Goal: Task Accomplishment & Management: Manage account settings

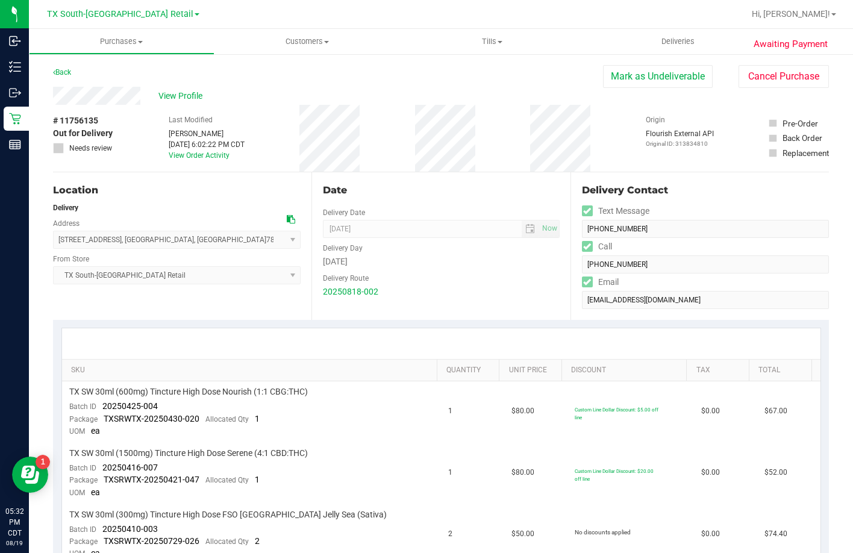
click at [193, 94] on span "View Profile" at bounding box center [182, 96] width 48 height 13
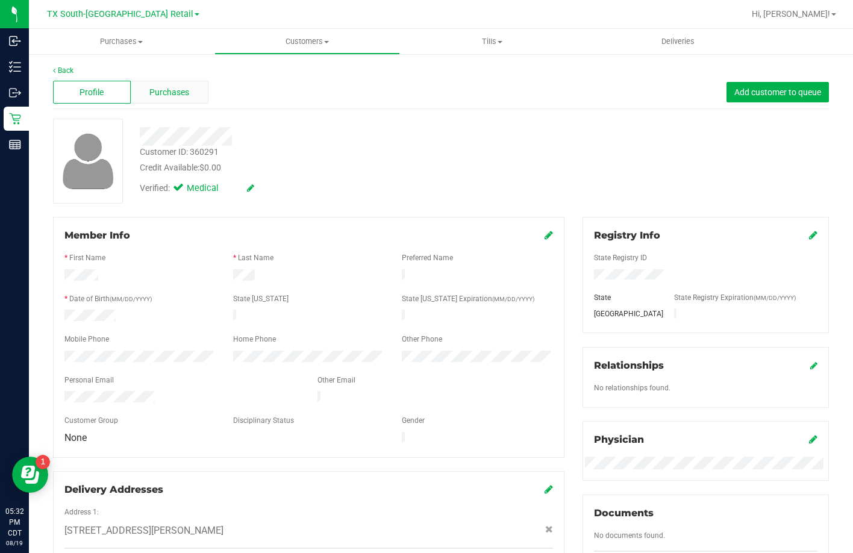
click at [160, 94] on span "Purchases" at bounding box center [169, 92] width 40 height 13
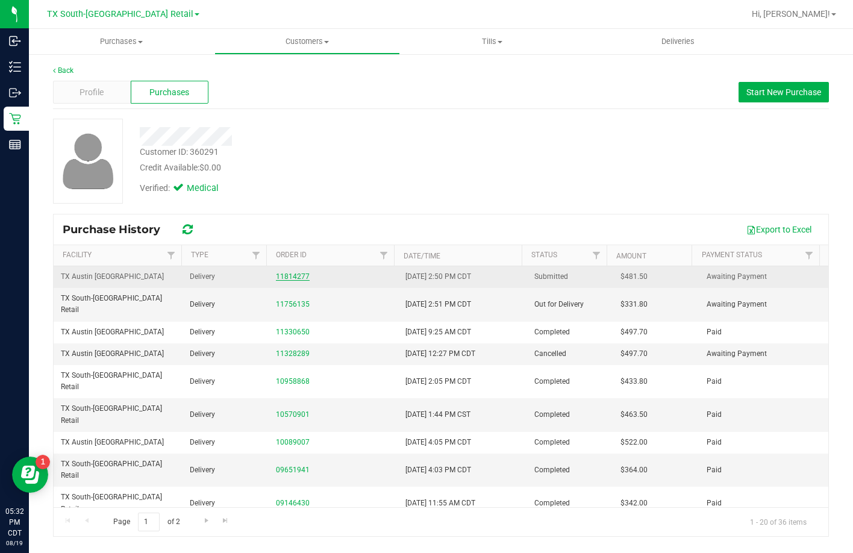
click at [302, 273] on link "11814277" at bounding box center [293, 276] width 34 height 8
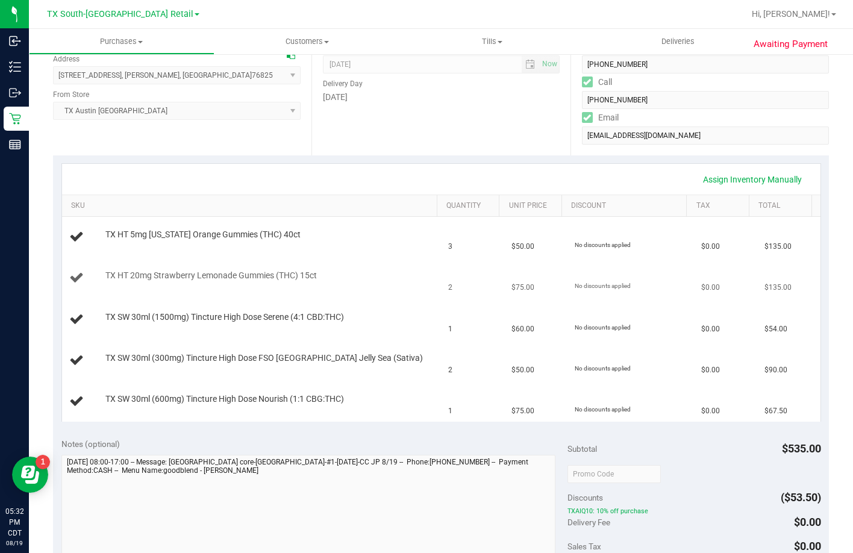
scroll to position [181, 0]
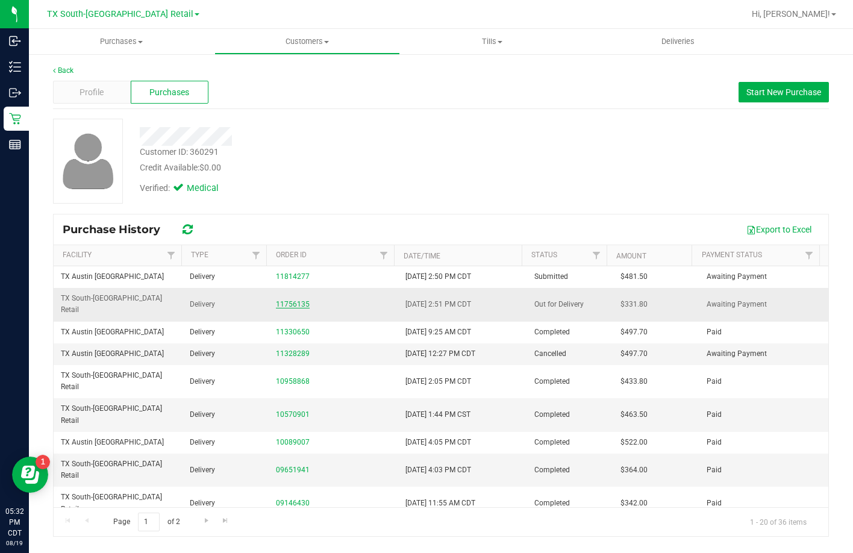
click at [299, 300] on link "11756135" at bounding box center [293, 304] width 34 height 8
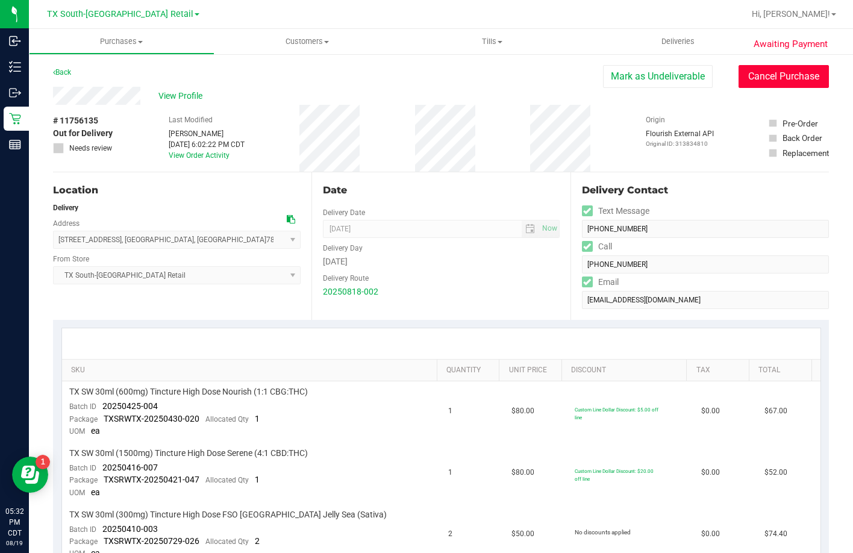
click at [751, 75] on button "Cancel Purchase" at bounding box center [784, 76] width 90 height 23
click at [672, 45] on span "Deliveries" at bounding box center [678, 41] width 66 height 11
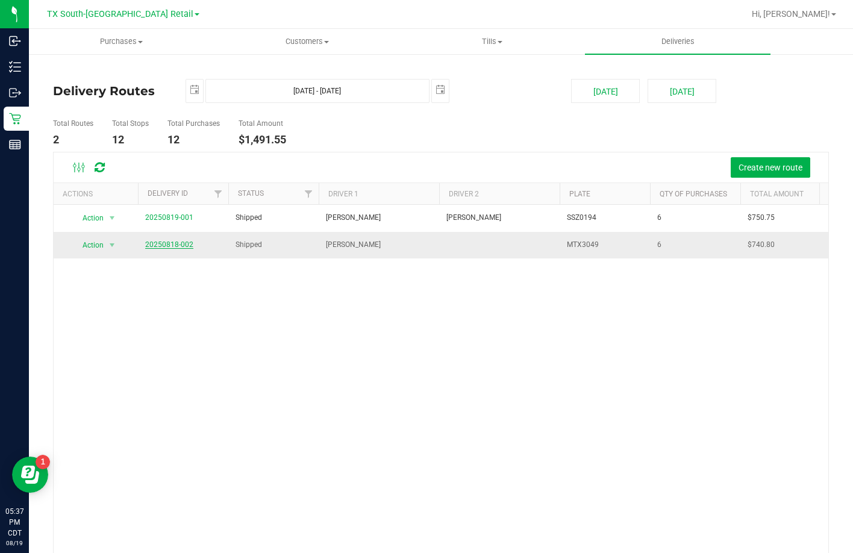
click at [181, 243] on span "20250818-002" at bounding box center [169, 244] width 48 height 11
click at [181, 242] on link "20250818-002" at bounding box center [169, 244] width 48 height 8
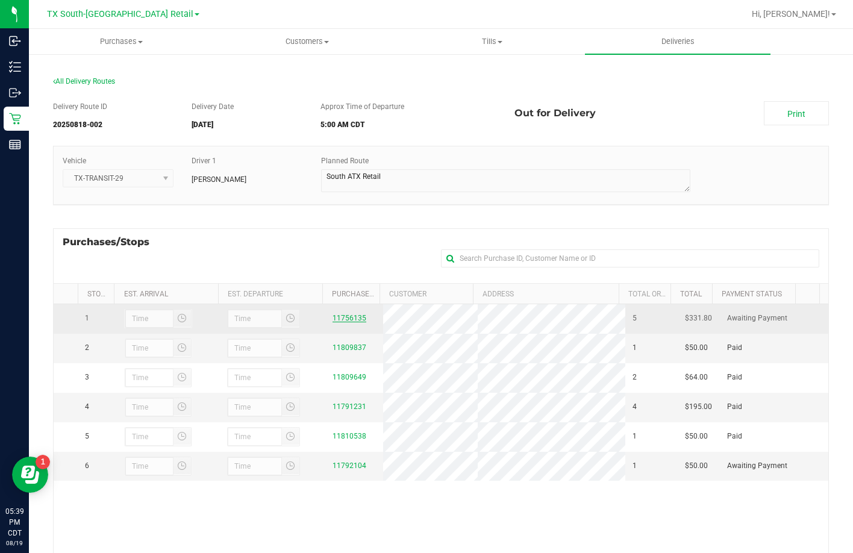
click at [341, 317] on link "11756135" at bounding box center [350, 318] width 34 height 8
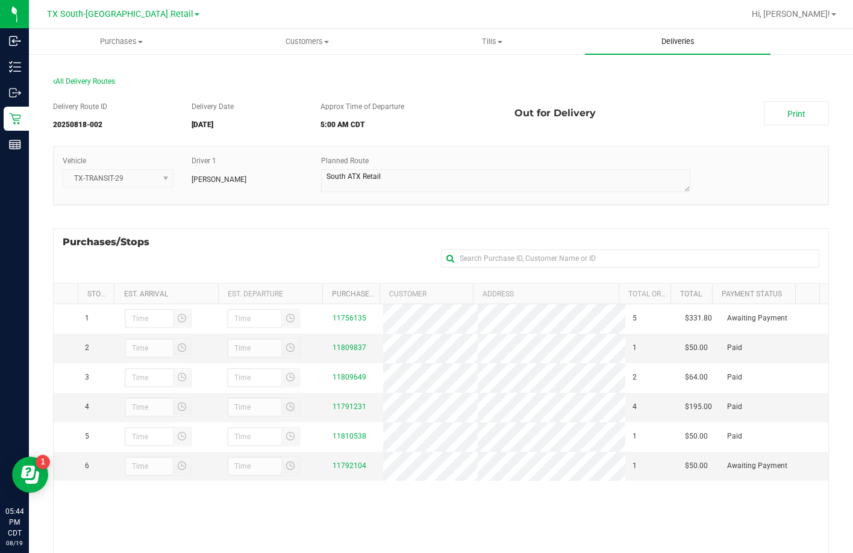
click at [634, 39] on uib-tab-heading "Deliveries" at bounding box center [678, 41] width 186 height 25
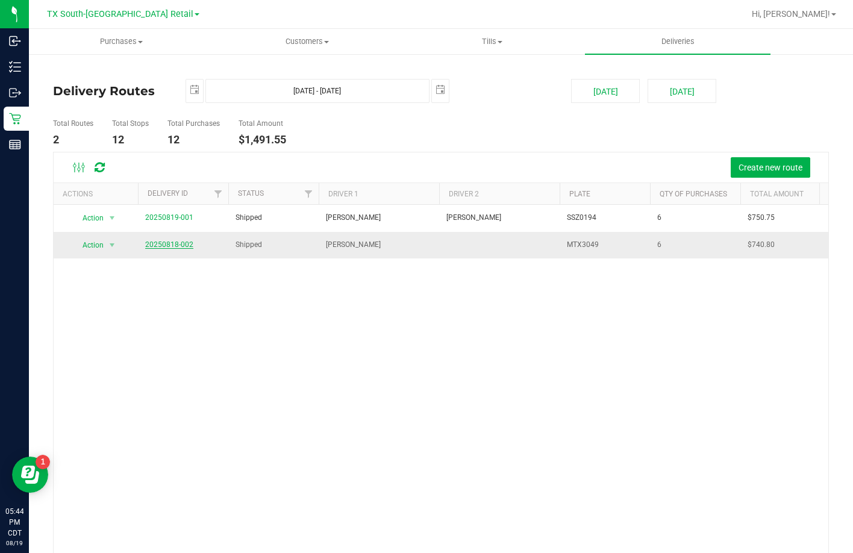
click at [170, 242] on link "20250818-002" at bounding box center [169, 244] width 48 height 8
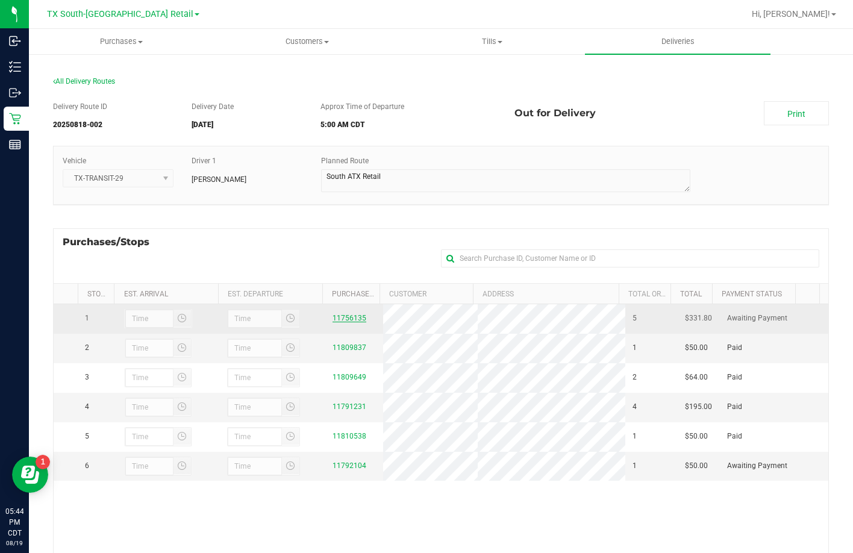
click at [334, 322] on link "11756135" at bounding box center [350, 318] width 34 height 8
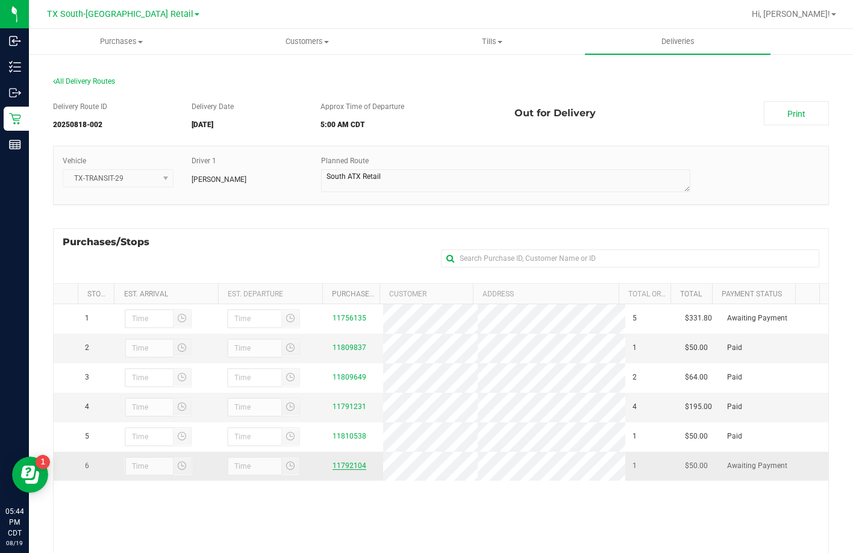
click at [334, 470] on link "11792104" at bounding box center [350, 465] width 34 height 8
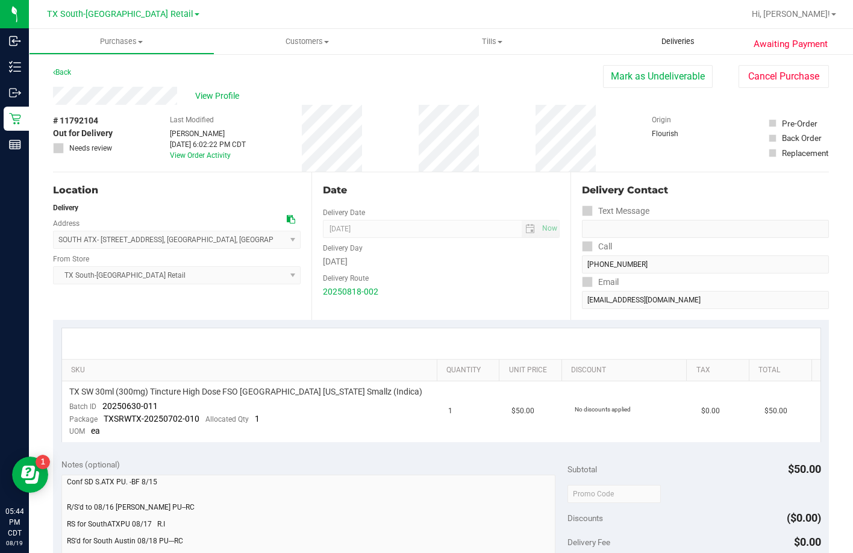
click at [676, 35] on uib-tab-heading "Deliveries" at bounding box center [678, 41] width 186 height 25
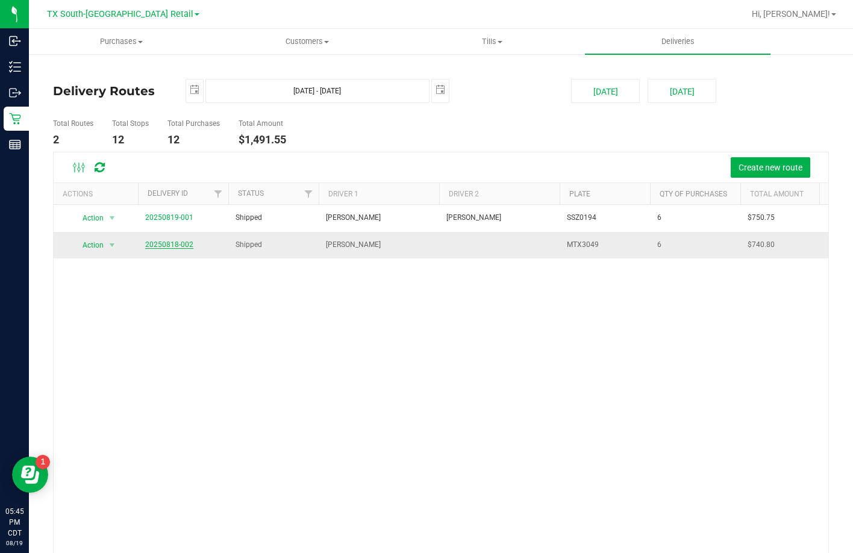
click at [160, 244] on link "20250818-002" at bounding box center [169, 244] width 48 height 8
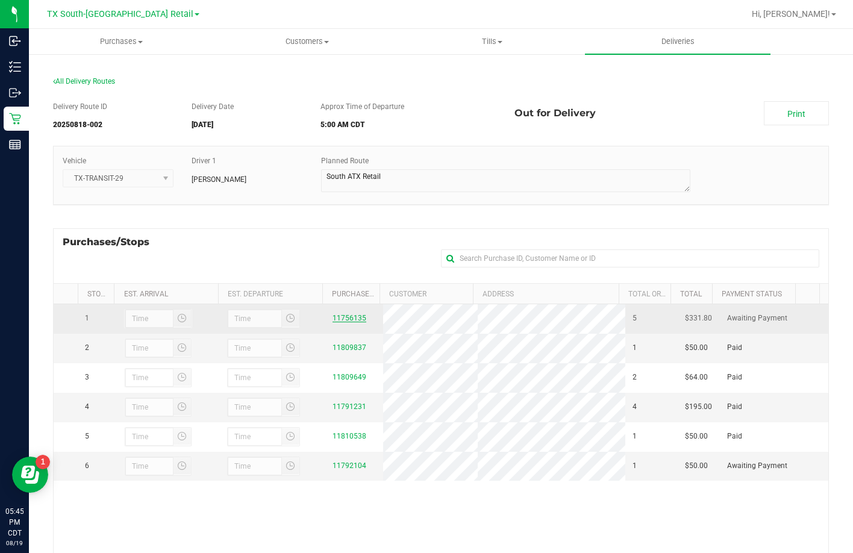
click at [347, 318] on link "11756135" at bounding box center [350, 318] width 34 height 8
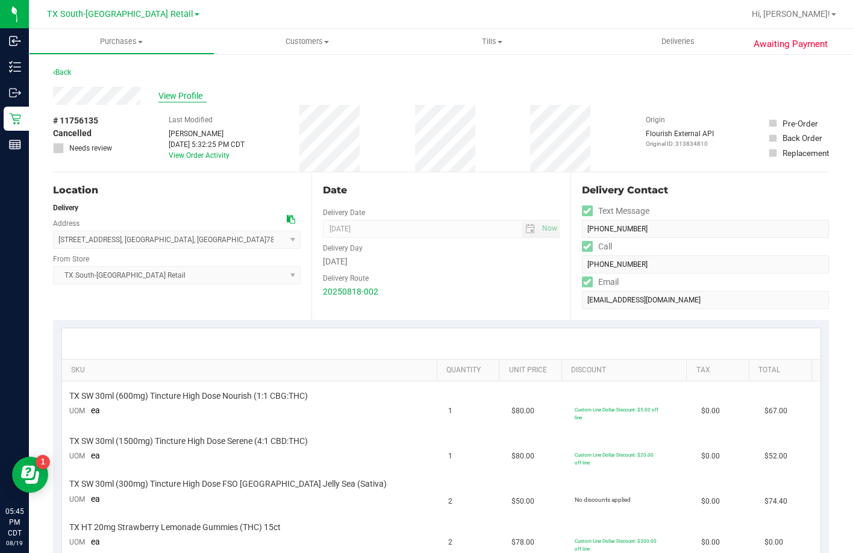
click at [170, 90] on span "View Profile" at bounding box center [182, 96] width 48 height 13
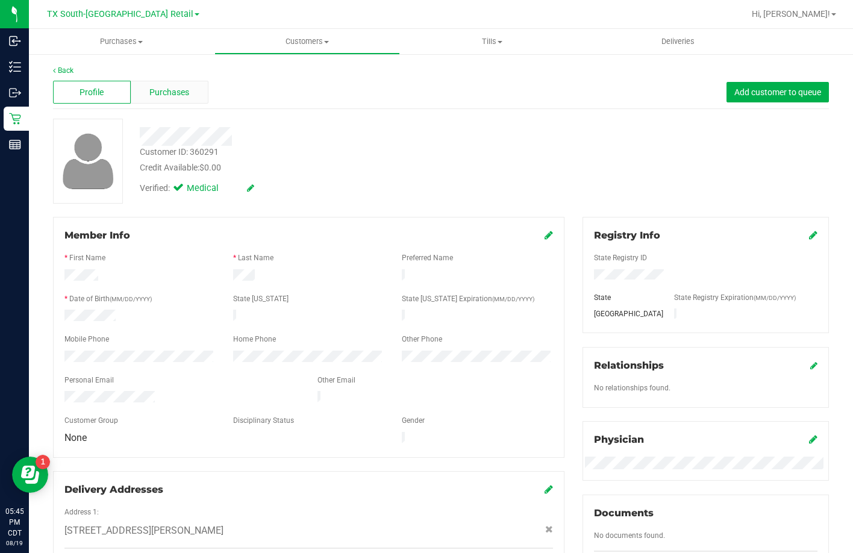
click at [174, 100] on div "Purchases" at bounding box center [170, 92] width 78 height 23
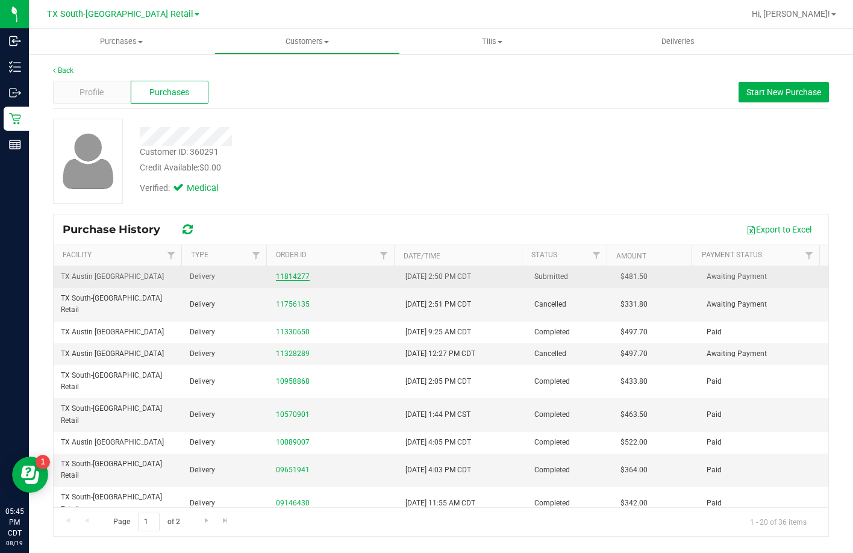
click at [283, 277] on link "11814277" at bounding box center [293, 276] width 34 height 8
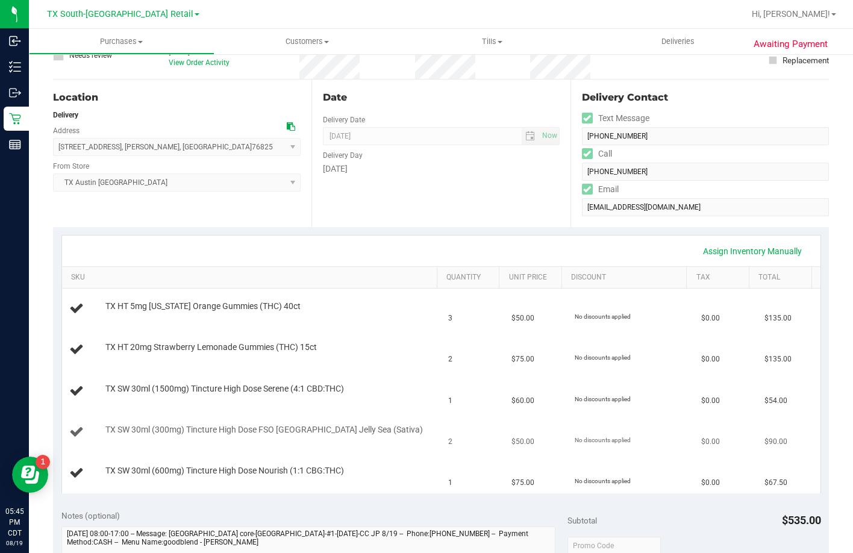
scroll to position [60, 0]
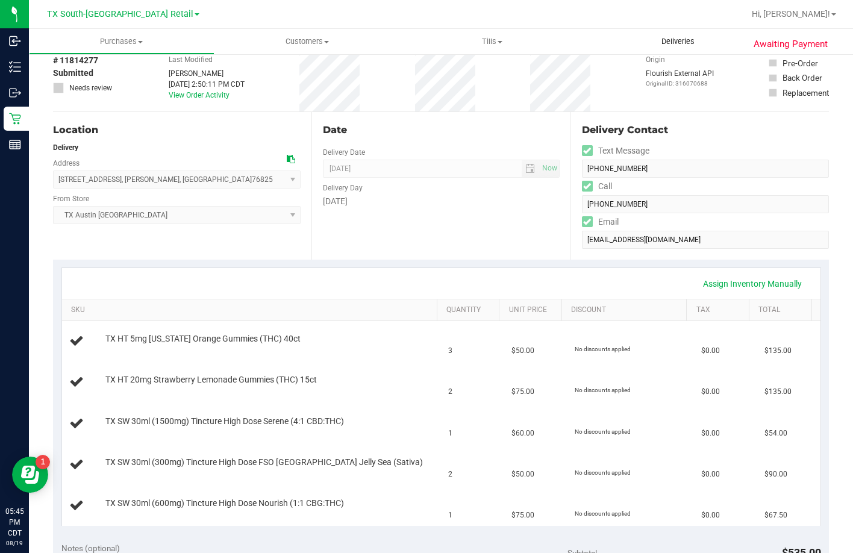
click at [682, 50] on uib-tab-heading "Deliveries" at bounding box center [678, 41] width 186 height 25
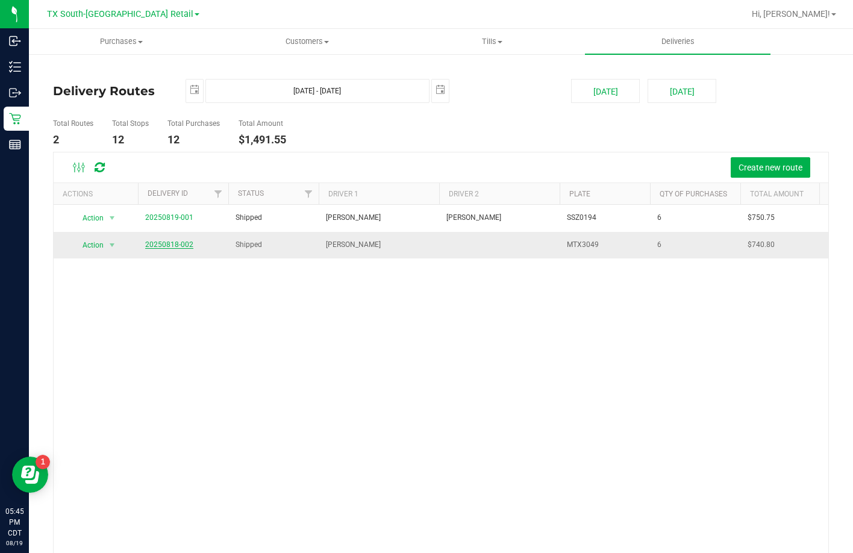
click at [191, 246] on link "20250818-002" at bounding box center [169, 244] width 48 height 8
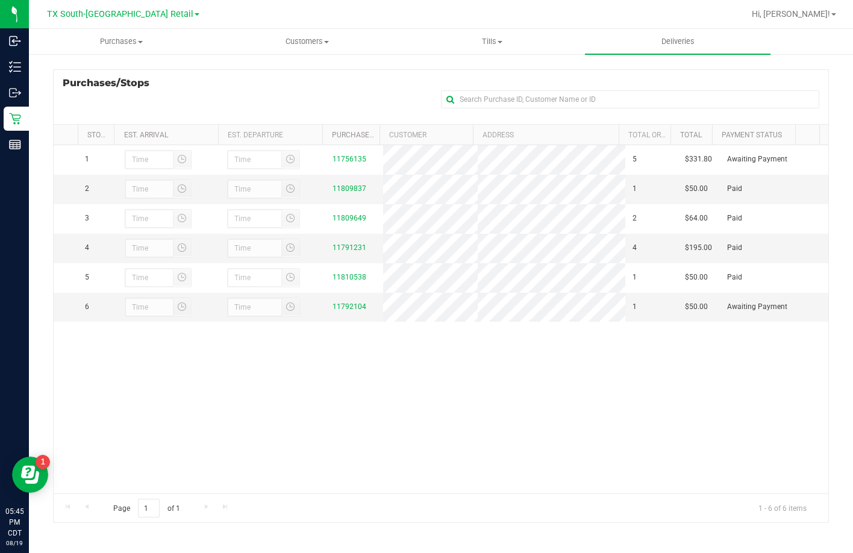
scroll to position [161, 0]
click at [333, 309] on link "11792104" at bounding box center [350, 305] width 34 height 8
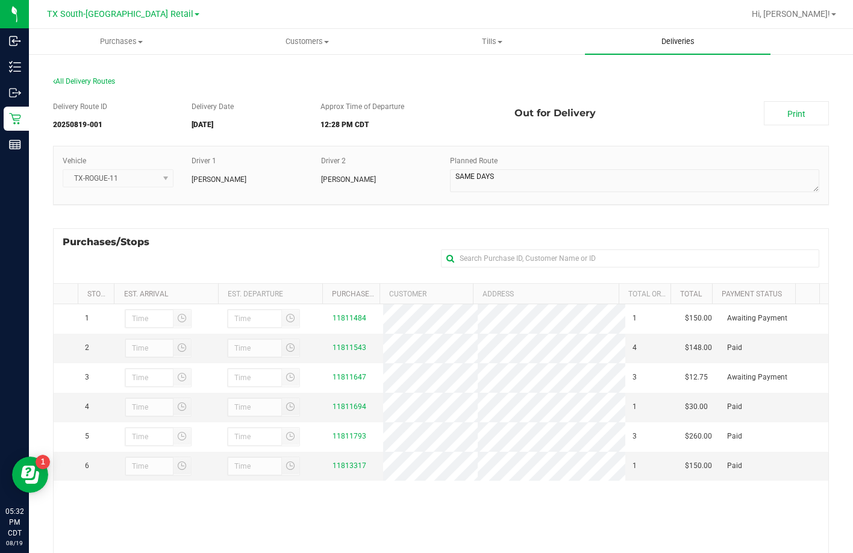
click at [617, 39] on uib-tab-heading "Deliveries" at bounding box center [678, 41] width 186 height 25
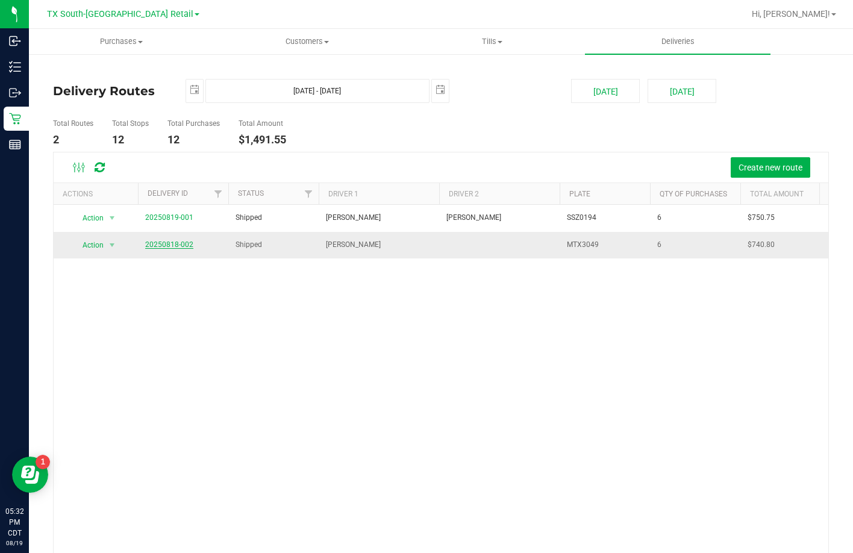
click at [176, 245] on link "20250818-002" at bounding box center [169, 244] width 48 height 8
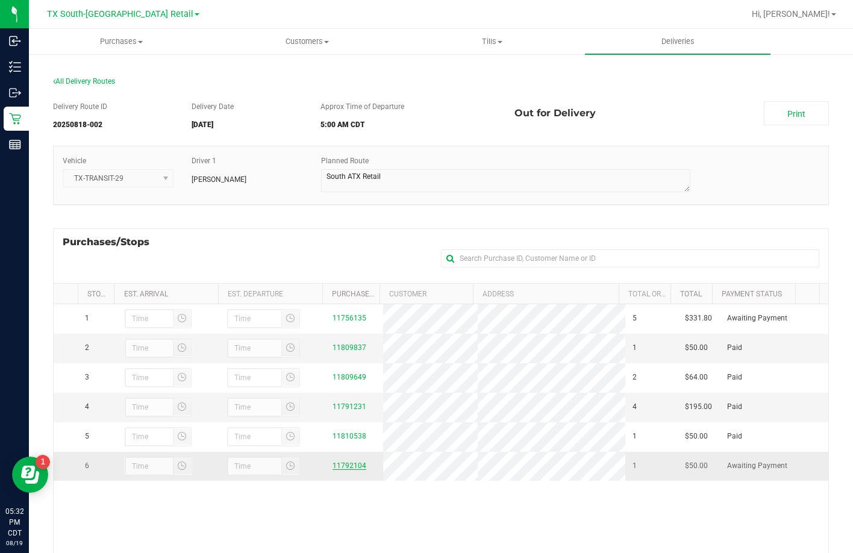
drag, startPoint x: 176, startPoint y: 245, endPoint x: 333, endPoint y: 481, distance: 282.5
click at [333, 470] on link "11792104" at bounding box center [350, 465] width 34 height 8
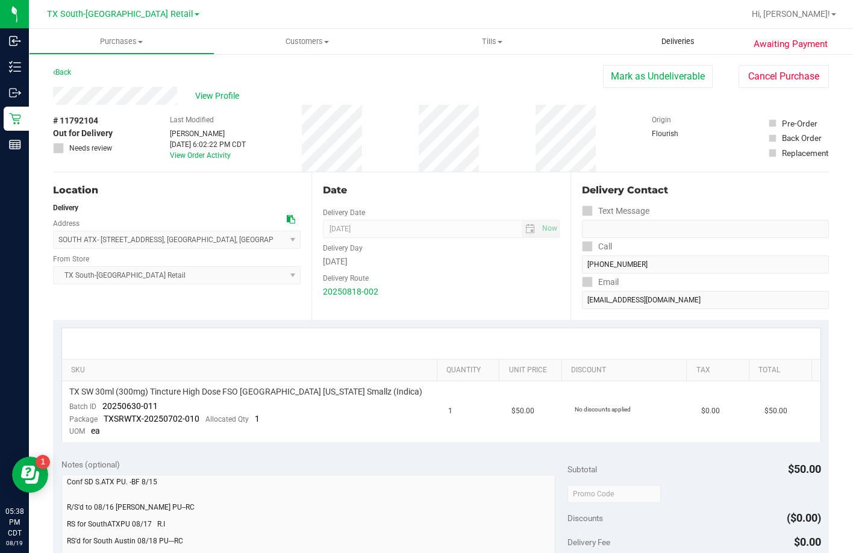
click at [684, 46] on span "Deliveries" at bounding box center [678, 41] width 66 height 11
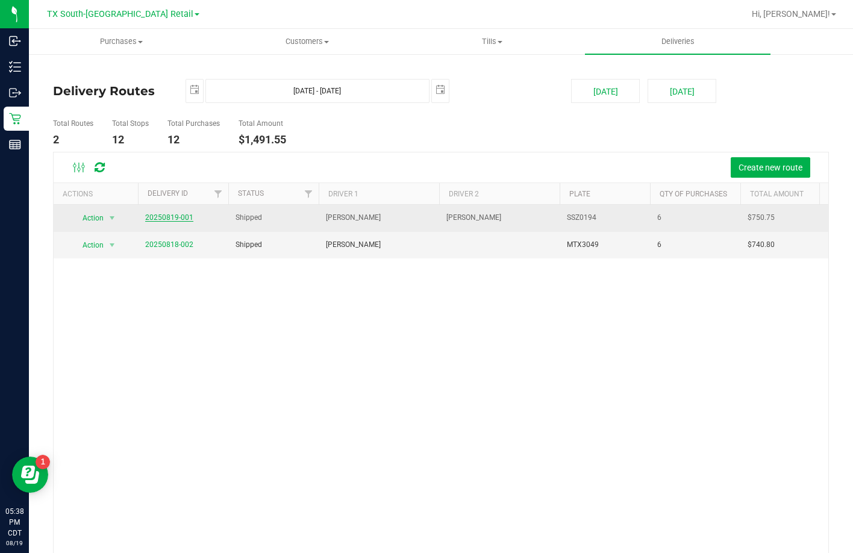
click at [169, 220] on link "20250819-001" at bounding box center [169, 217] width 48 height 8
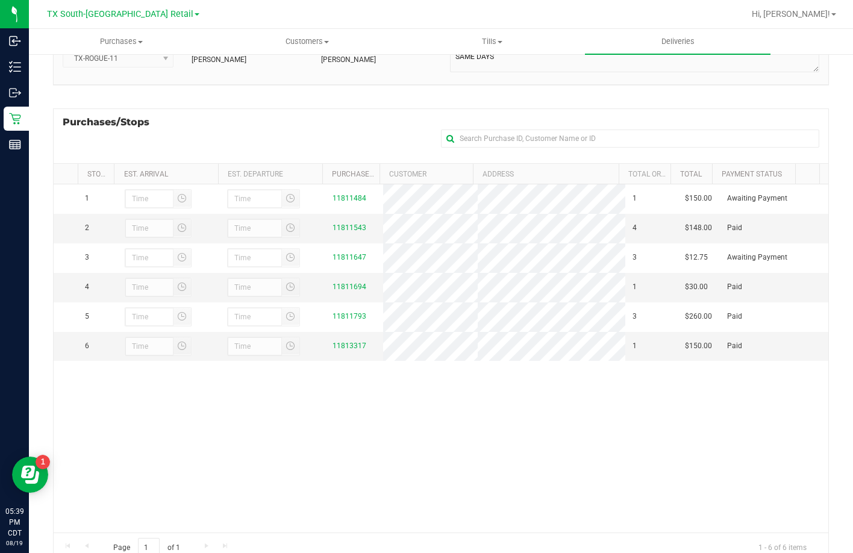
scroll to position [120, 0]
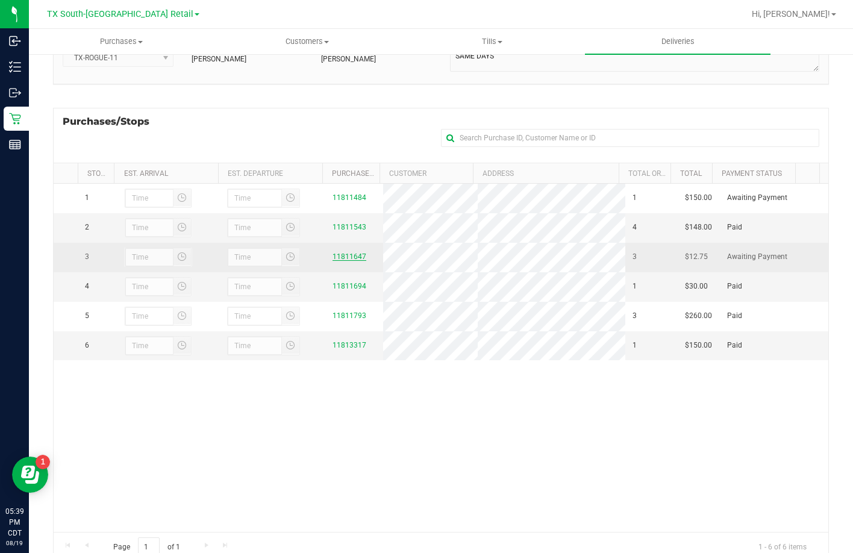
click at [336, 261] on link "11811647" at bounding box center [350, 256] width 34 height 8
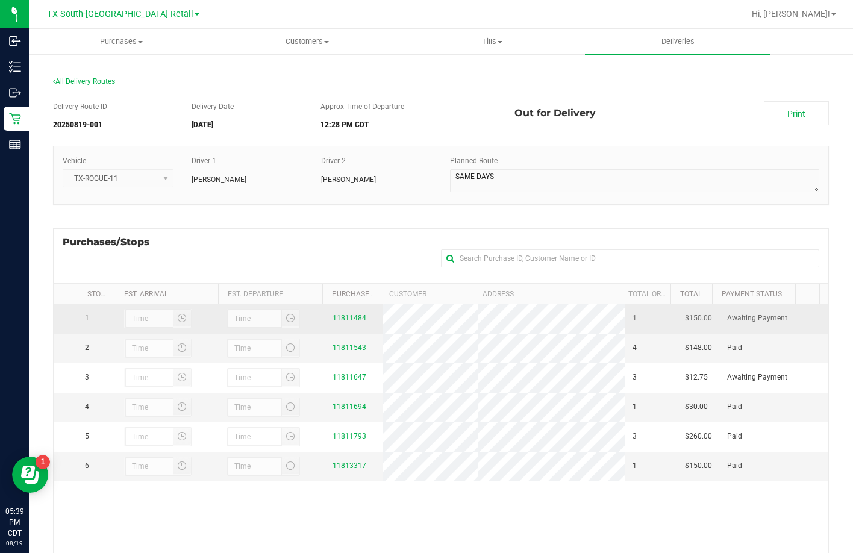
click at [335, 322] on link "11811484" at bounding box center [350, 318] width 34 height 8
click at [339, 316] on link "11811484" at bounding box center [350, 318] width 34 height 8
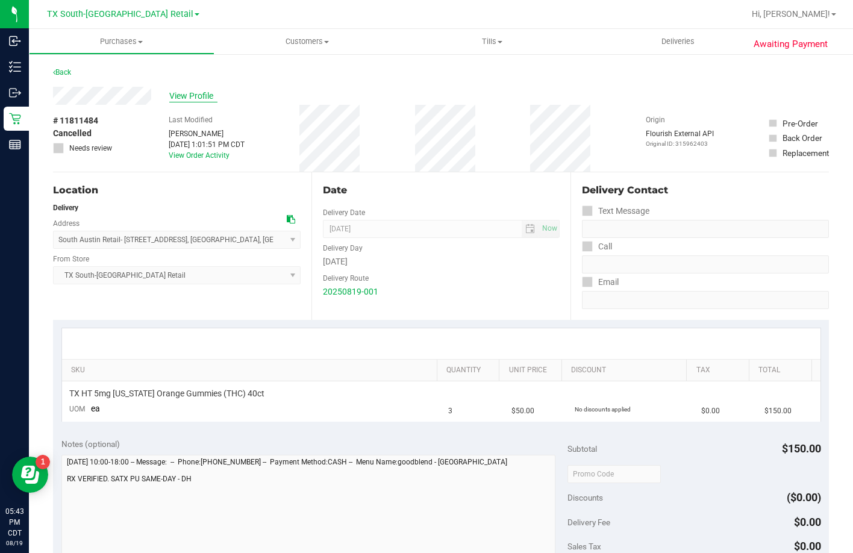
click at [175, 93] on span "View Profile" at bounding box center [193, 96] width 48 height 13
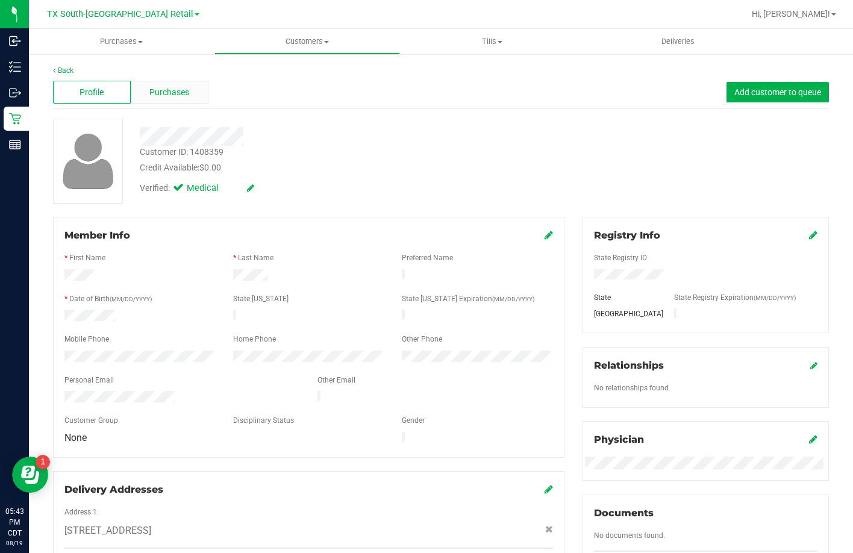
click at [190, 85] on div "Purchases" at bounding box center [170, 92] width 78 height 23
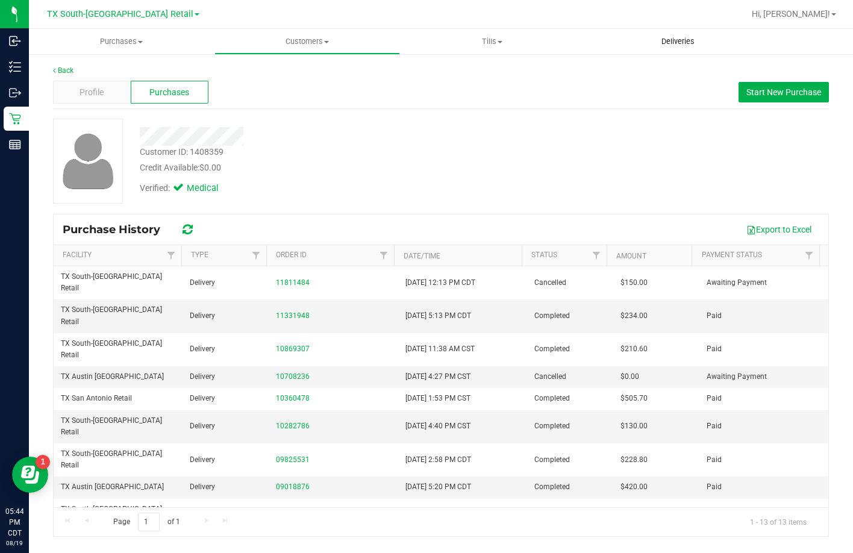
click at [625, 40] on uib-tab-heading "Deliveries" at bounding box center [678, 41] width 186 height 25
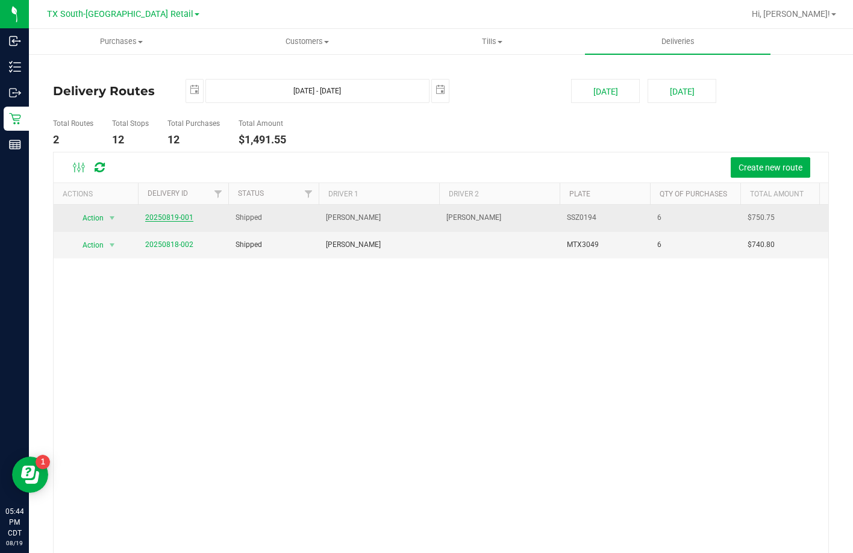
click at [167, 220] on link "20250819-001" at bounding box center [169, 217] width 48 height 8
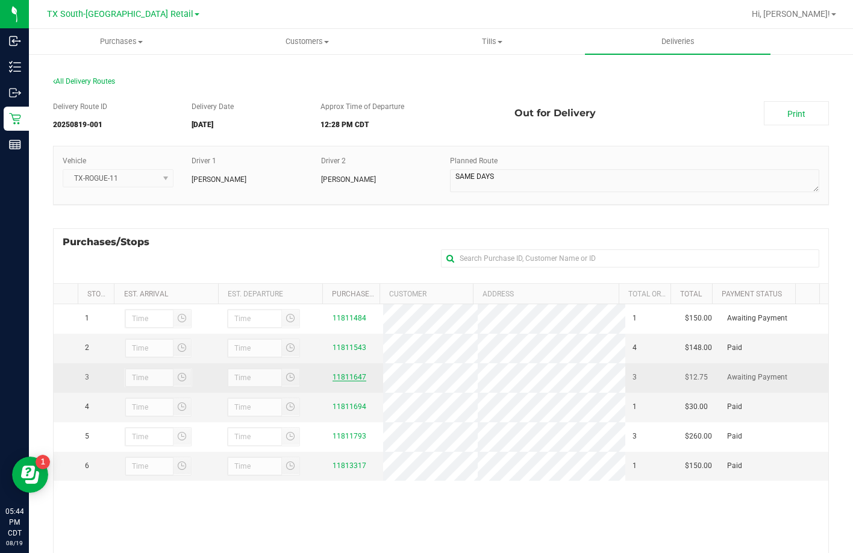
click at [339, 381] on link "11811647" at bounding box center [350, 377] width 34 height 8
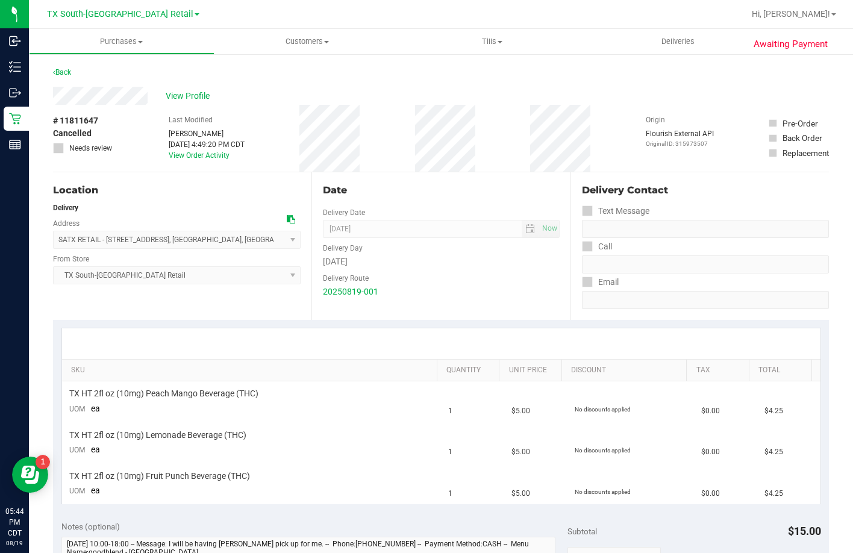
click at [160, 89] on div "View Profile" at bounding box center [441, 96] width 776 height 18
click at [172, 95] on span "View Profile" at bounding box center [190, 96] width 48 height 13
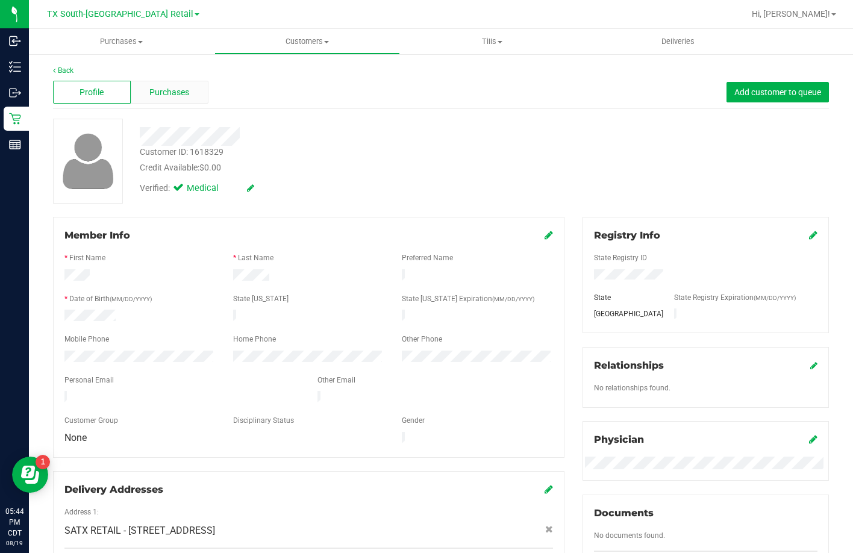
drag, startPoint x: 184, startPoint y: 76, endPoint x: 180, endPoint y: 87, distance: 12.2
click at [183, 80] on div "Profile Purchases Add customer to queue" at bounding box center [441, 92] width 776 height 33
click at [180, 91] on span "Purchases" at bounding box center [169, 92] width 40 height 13
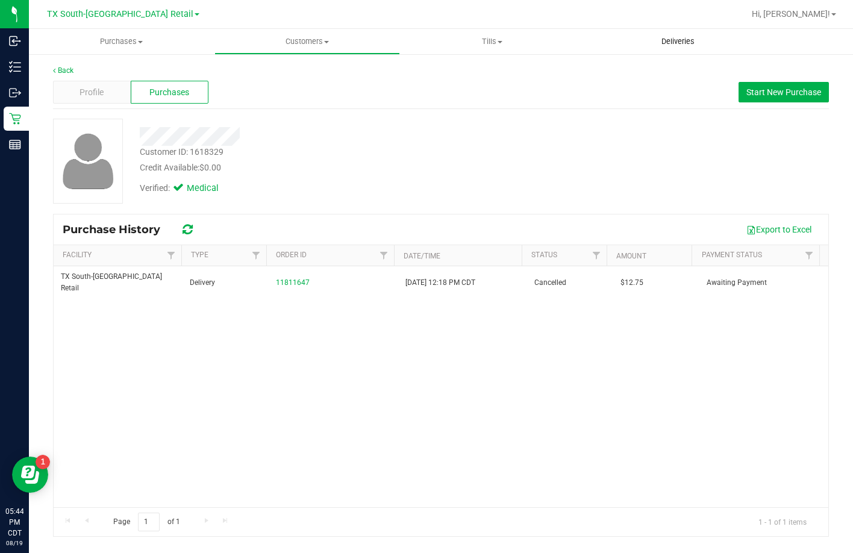
click at [695, 35] on uib-tab-heading "Deliveries" at bounding box center [678, 41] width 186 height 25
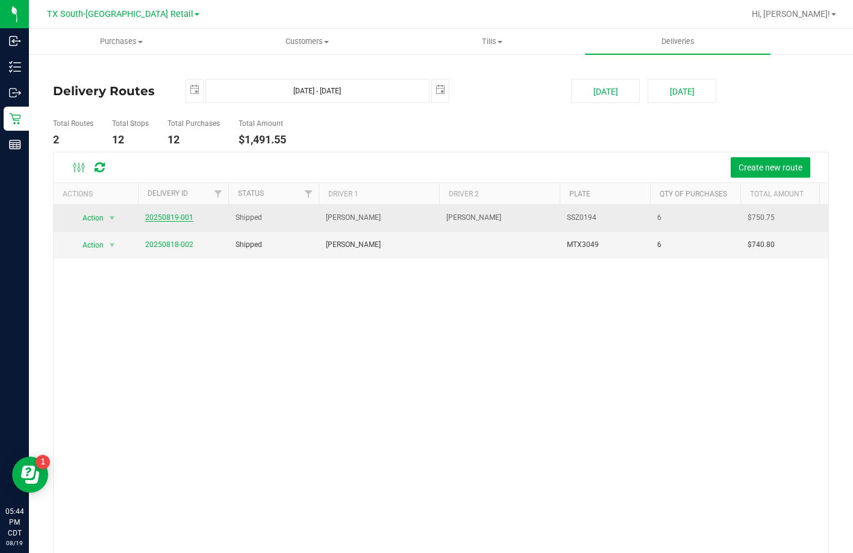
click at [183, 214] on link "20250819-001" at bounding box center [169, 217] width 48 height 8
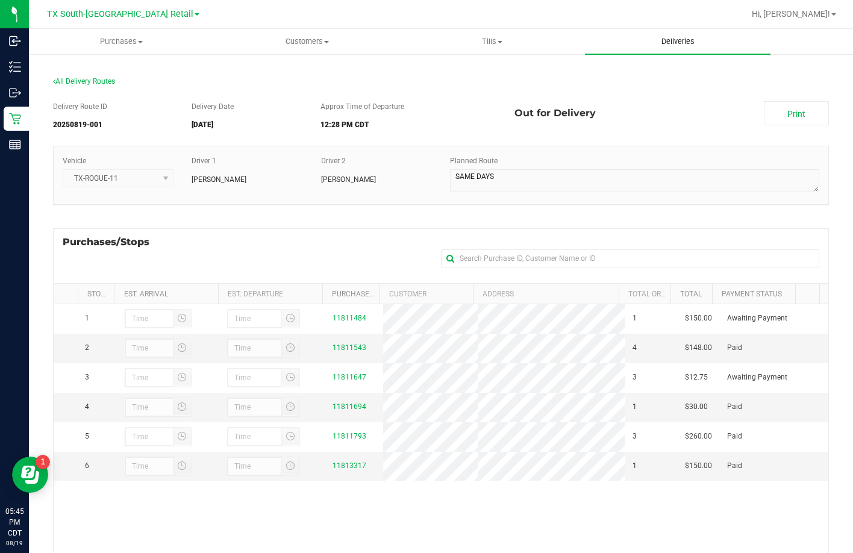
click at [660, 42] on span "Deliveries" at bounding box center [678, 41] width 66 height 11
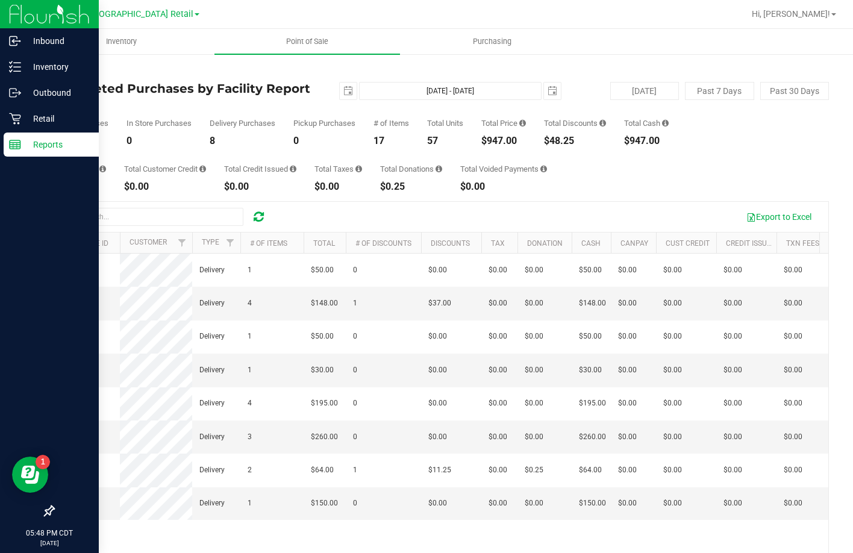
click at [42, 141] on p "Reports" at bounding box center [57, 144] width 72 height 14
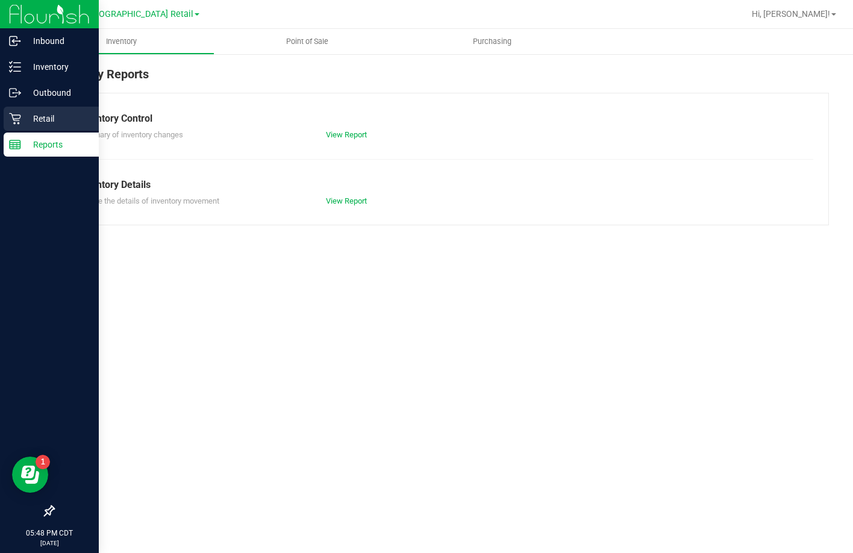
click at [52, 107] on div "Retail" at bounding box center [51, 119] width 95 height 24
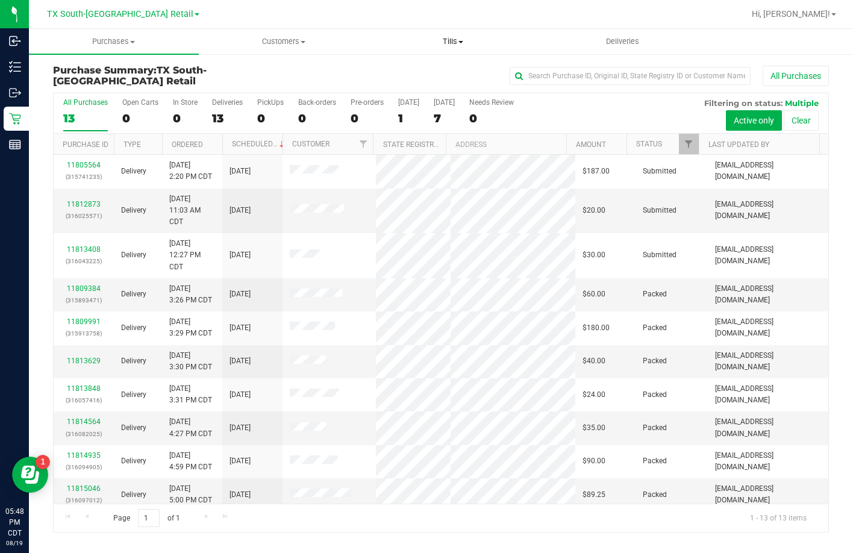
click at [439, 36] on uib-tab-heading "Tills Manage tills Reconcile e-payments" at bounding box center [453, 42] width 169 height 24
click at [389, 74] on span "Manage tills" at bounding box center [408, 72] width 81 height 10
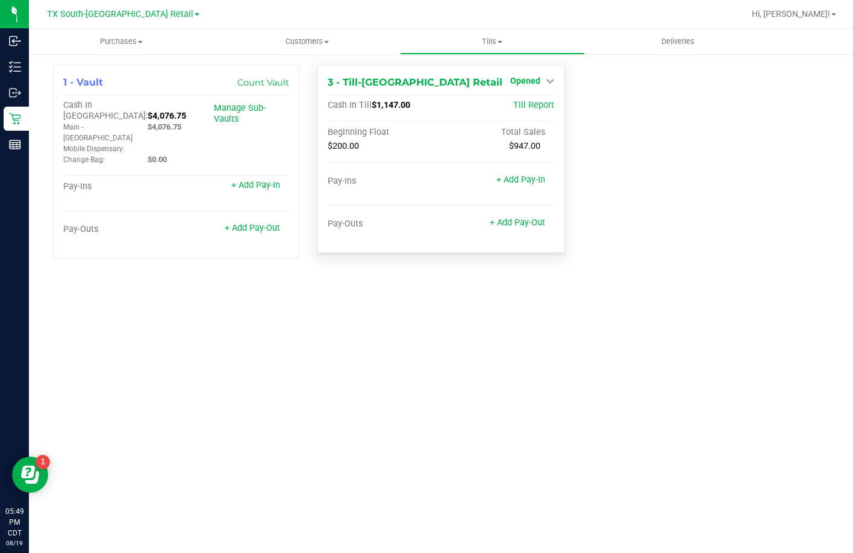
click at [529, 77] on span "Opened" at bounding box center [525, 81] width 30 height 10
click at [519, 107] on link "Close Till" at bounding box center [526, 106] width 33 height 10
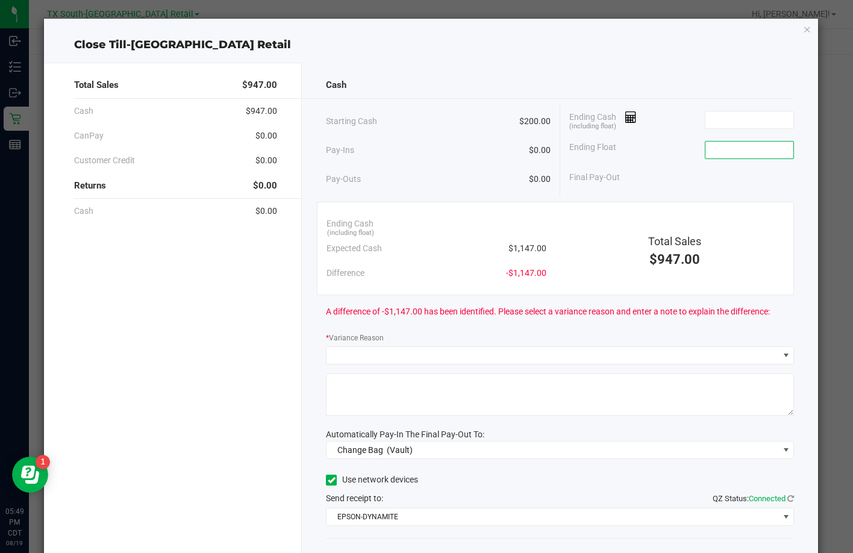
click at [705, 153] on input at bounding box center [749, 150] width 89 height 17
type input "$200.00"
click at [717, 114] on input at bounding box center [749, 119] width 89 height 17
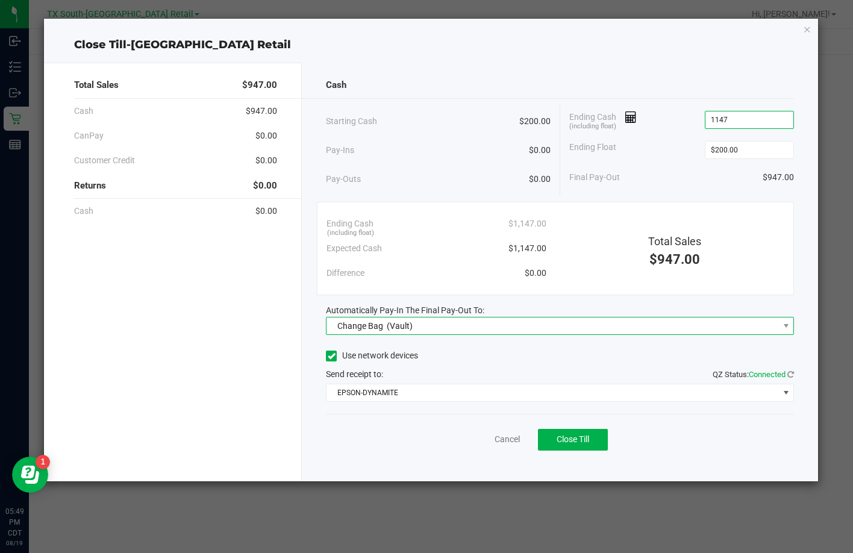
type input "$1,147.00"
click at [385, 333] on div "Change Bag (Vault)" at bounding box center [371, 326] width 81 height 22
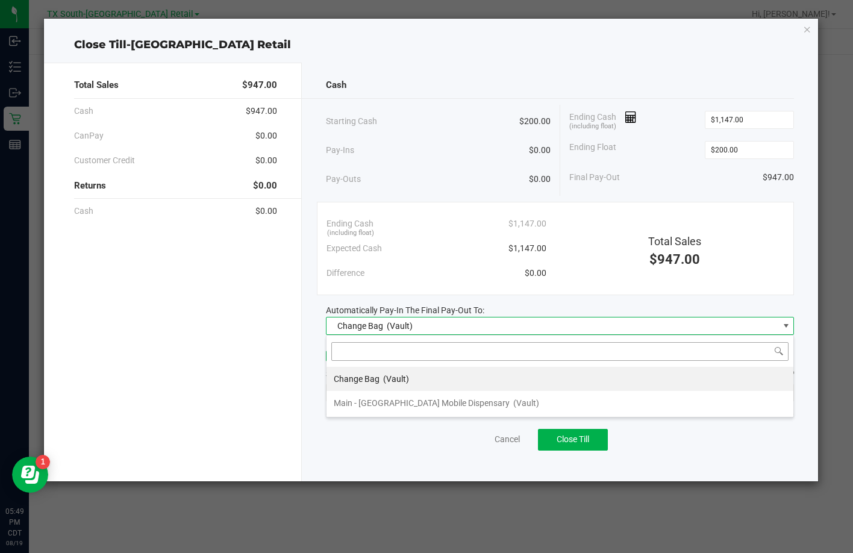
scroll to position [18, 469]
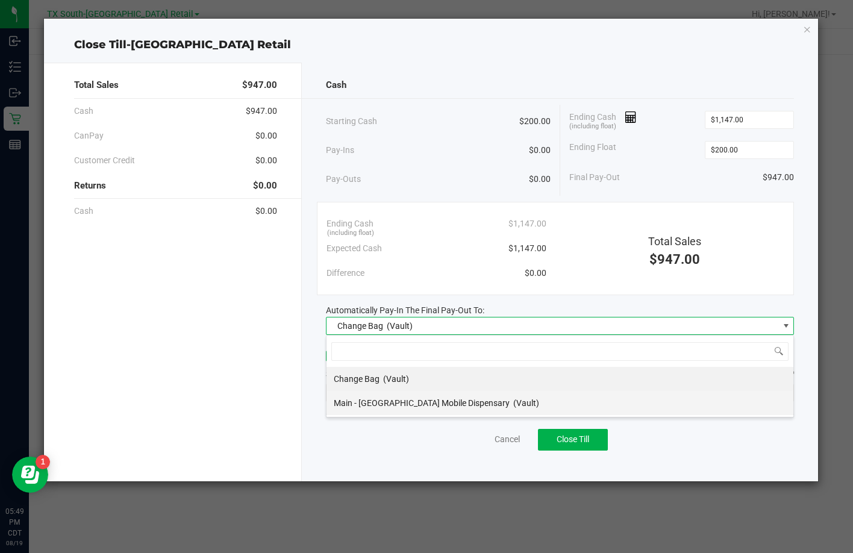
click at [356, 401] on span "Main - TX Mobile Dispensary" at bounding box center [422, 403] width 176 height 10
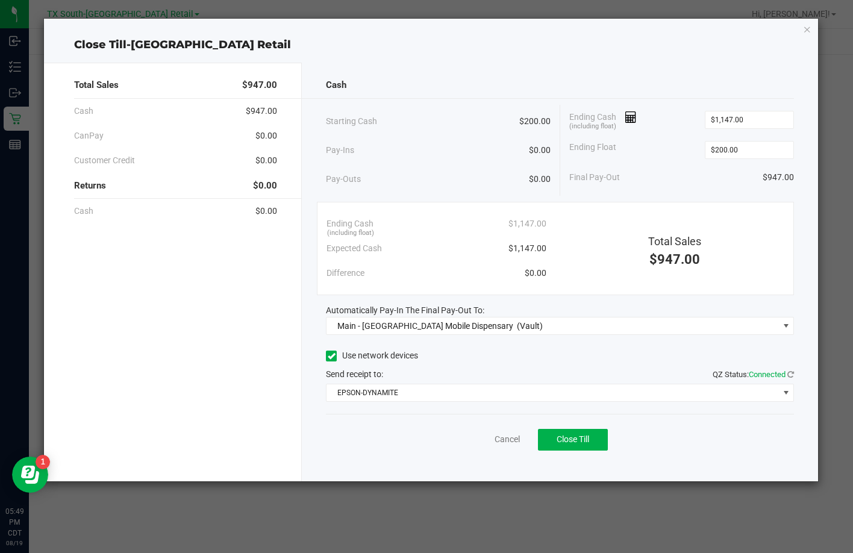
click at [359, 360] on label "Use network devices" at bounding box center [372, 355] width 92 height 13
click at [0, 0] on input "Use network devices" at bounding box center [0, 0] width 0 height 0
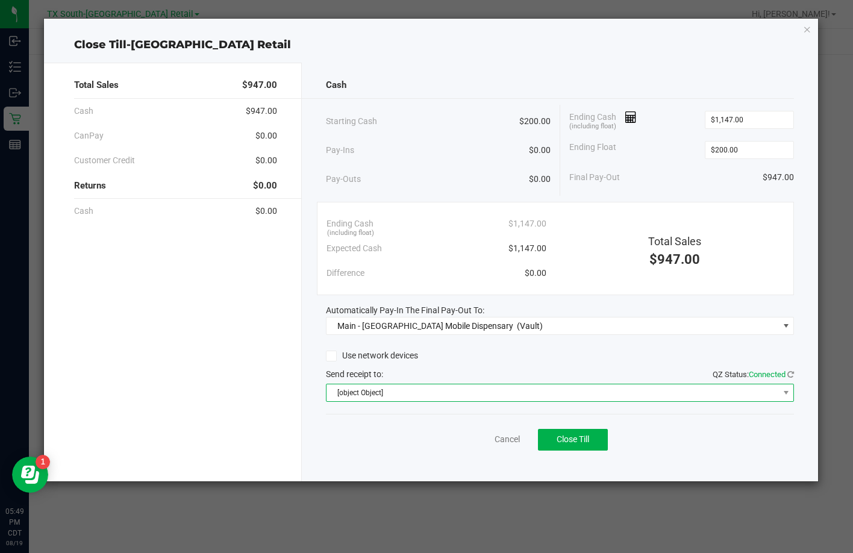
click at [361, 393] on span "[object Object]" at bounding box center [552, 392] width 452 height 17
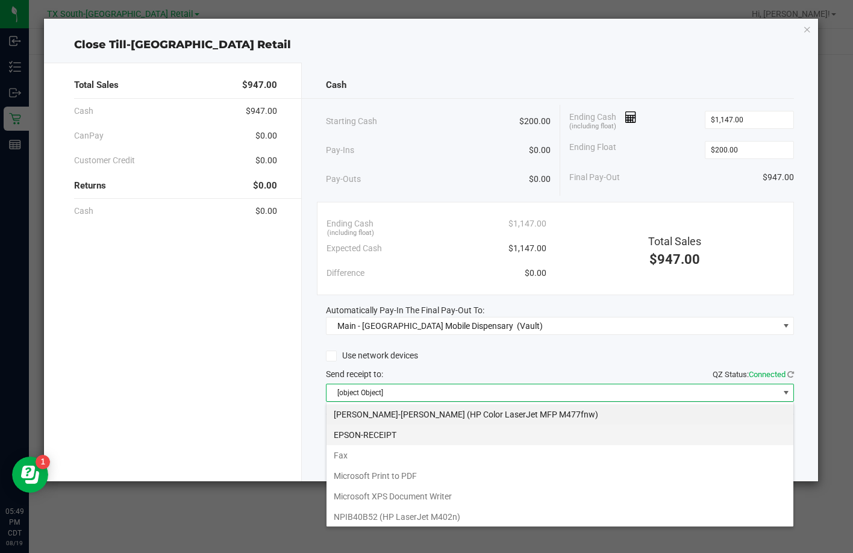
click at [378, 436] on li "EPSON-RECEIPT" at bounding box center [559, 435] width 467 height 20
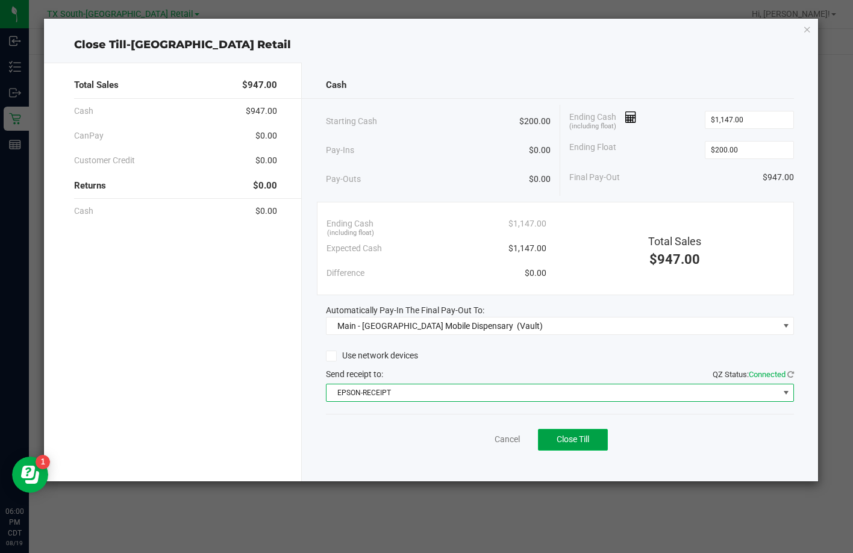
click at [586, 445] on button "Close Till" at bounding box center [573, 440] width 70 height 22
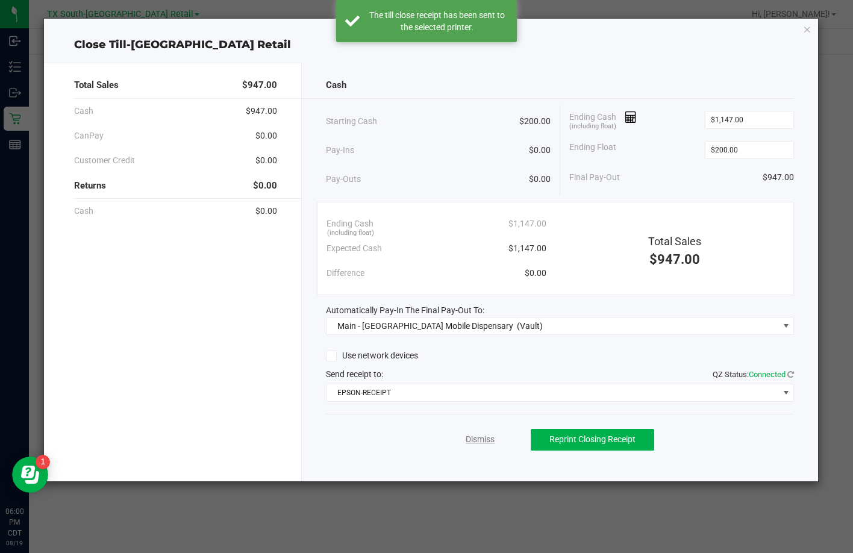
click at [485, 437] on link "Dismiss" at bounding box center [480, 439] width 29 height 13
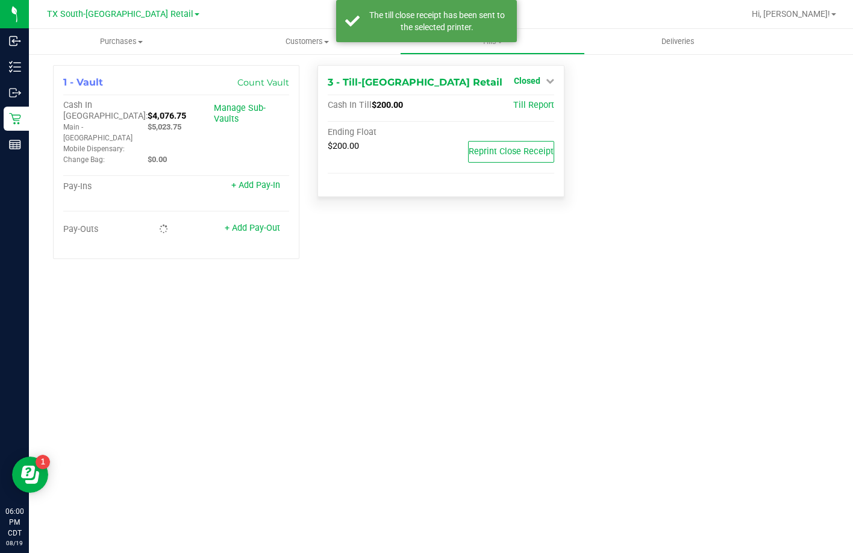
click at [551, 77] on icon at bounding box center [550, 81] width 8 height 8
click at [524, 113] on div "Open Till" at bounding box center [526, 106] width 89 height 15
click at [543, 111] on div "Open Till" at bounding box center [526, 106] width 89 height 15
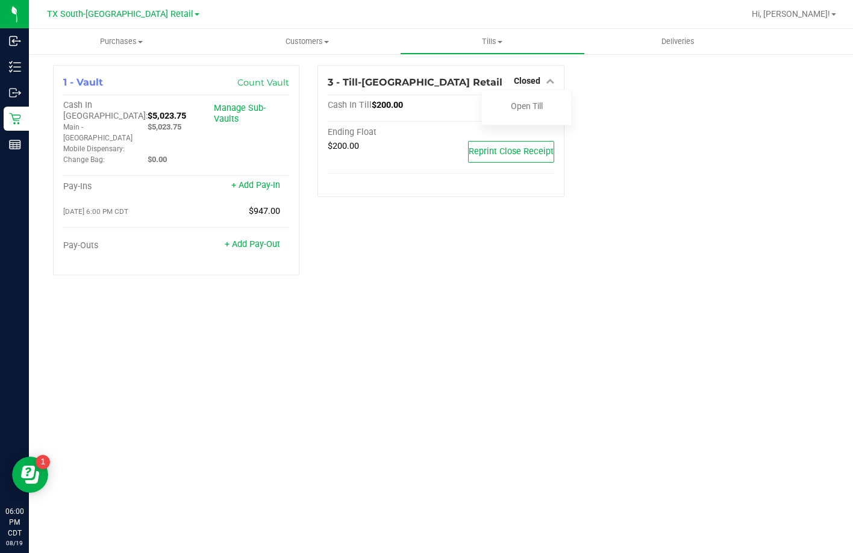
click at [530, 225] on div "3 - Till-South Austin Retail Closed Open Till Cash In Till $200.00 Till Report …" at bounding box center [440, 175] width 264 height 220
click at [404, 174] on div "Ending Float $200.00 Reprint Close Receipt" at bounding box center [441, 157] width 226 height 60
click at [528, 81] on span "Closed" at bounding box center [527, 81] width 27 height 10
